Goal: Transaction & Acquisition: Purchase product/service

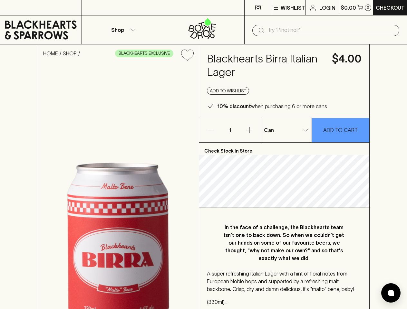
click at [288, 8] on p "Wishlist" at bounding box center [293, 8] width 24 height 8
click at [122, 30] on div at bounding box center [203, 154] width 407 height 309
click at [326, 30] on input "text" at bounding box center [331, 30] width 126 height 10
click at [187, 55] on icon "Add to wishlist" at bounding box center [187, 55] width 12 height 11
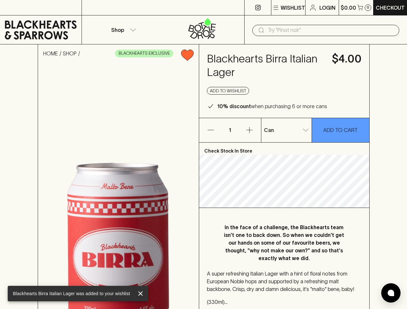
click at [228, 91] on button "Add to wishlist" at bounding box center [228, 91] width 42 height 8
